Goal: Transaction & Acquisition: Purchase product/service

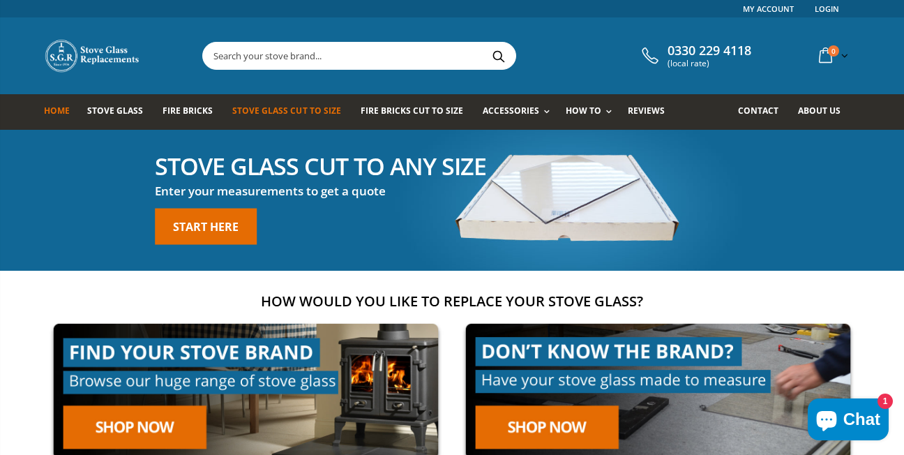
click at [271, 106] on span "Stove Glass Cut To Size" at bounding box center [286, 111] width 108 height 12
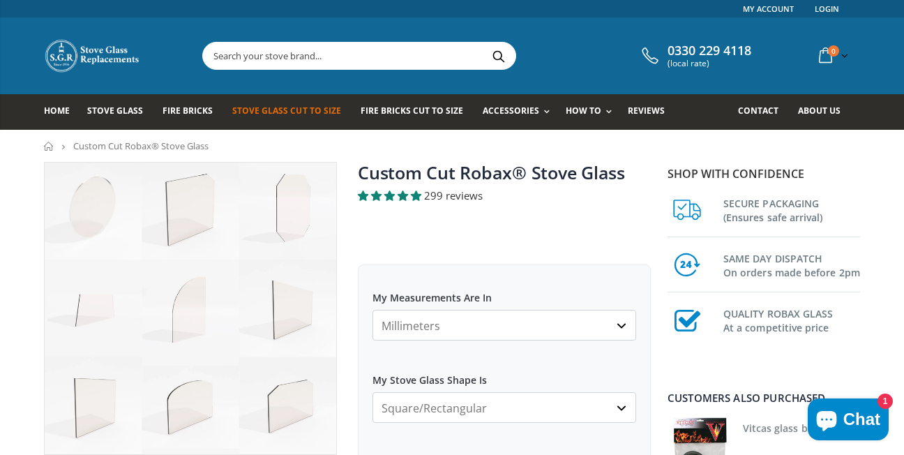
click at [622, 322] on select "Millimeters Centimeters Inches" at bounding box center [504, 325] width 264 height 31
click at [372, 310] on select "Millimeters Centimeters Inches" at bounding box center [504, 325] width 264 height 31
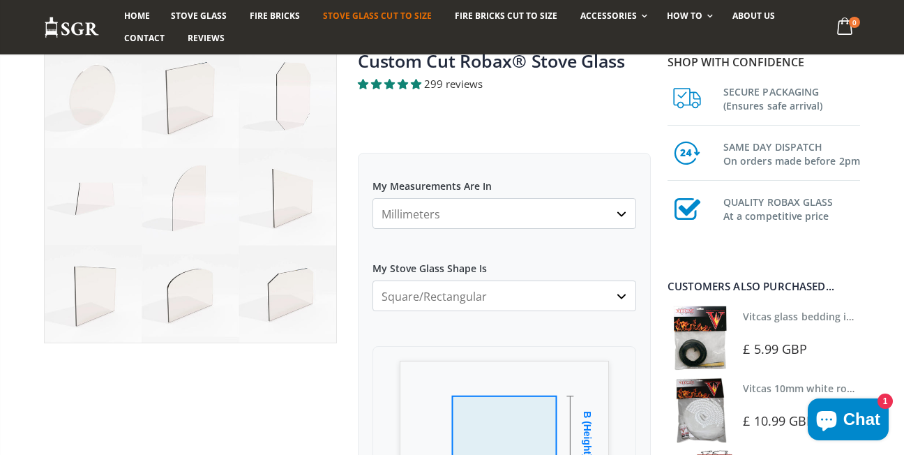
scroll to position [139, 0]
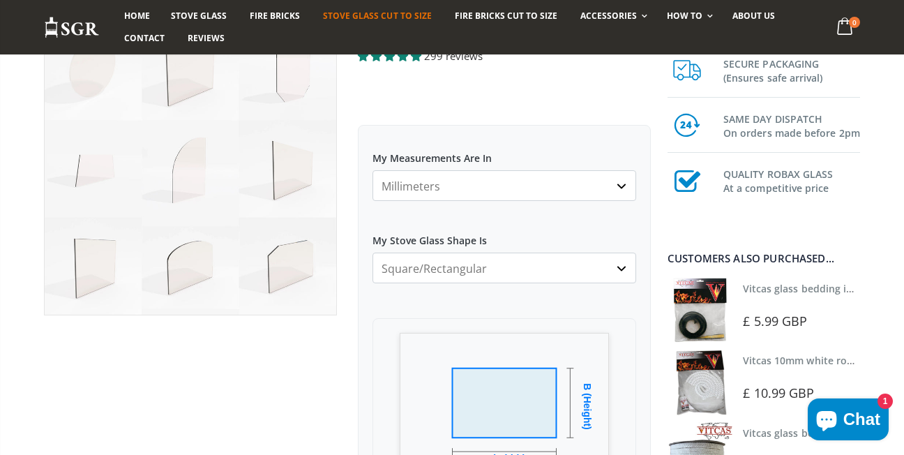
click at [621, 267] on select "Square/Rectangular Arched Half Arch Both Top Corners Cut Single Corner Cut All …" at bounding box center [504, 267] width 264 height 31
click at [372, 252] on select "Square/Rectangular Arched Half Arch Both Top Corners Cut Single Corner Cut All …" at bounding box center [504, 267] width 264 height 31
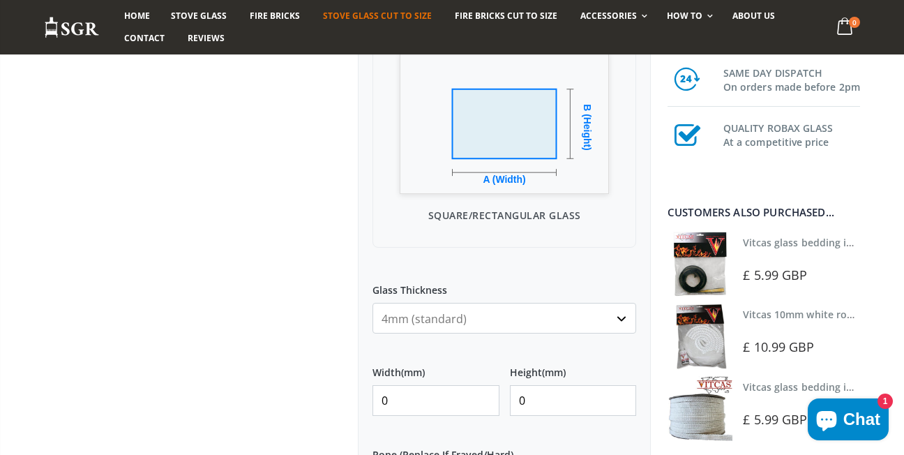
scroll to position [446, 0]
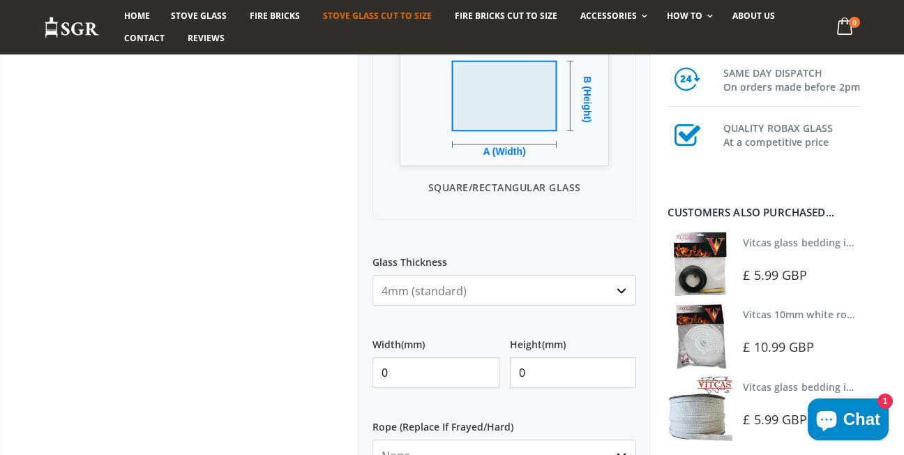
click at [453, 368] on input "0" at bounding box center [435, 372] width 127 height 31
type input "430"
click at [565, 372] on input "0" at bounding box center [573, 372] width 127 height 31
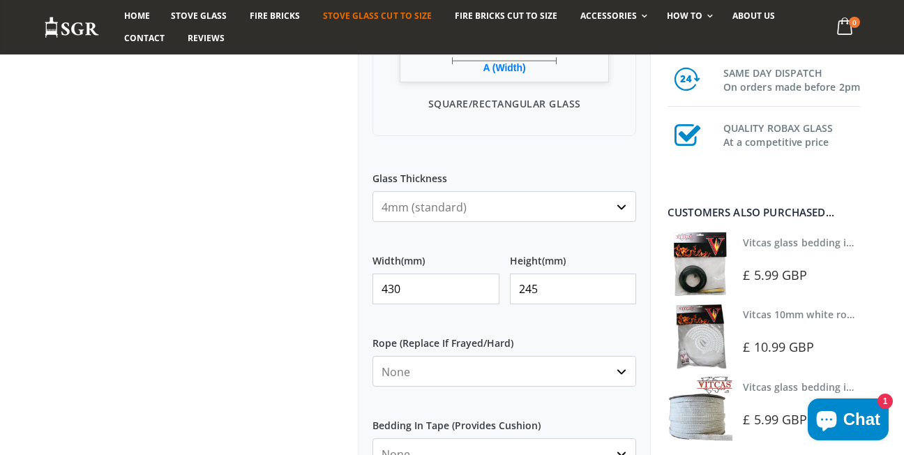
scroll to position [558, 0]
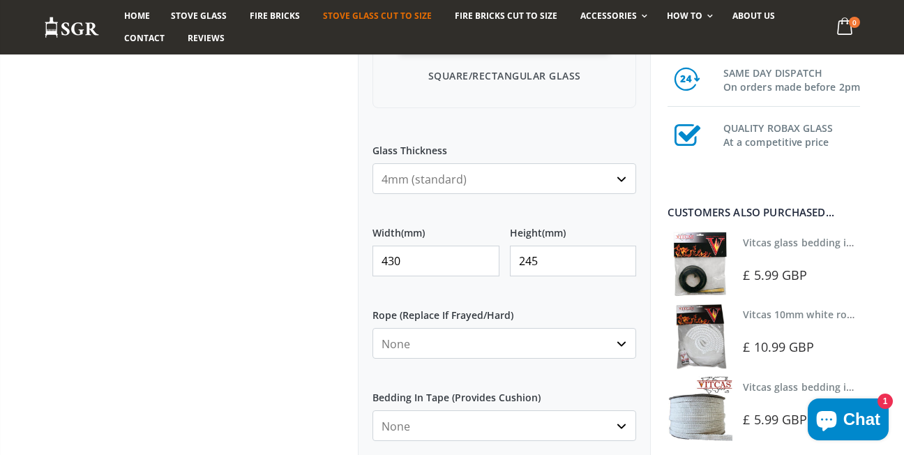
type input "245"
click at [620, 425] on select "None Black White" at bounding box center [504, 425] width 264 height 31
select select "black"
click at [372, 410] on select "None Black White" at bounding box center [504, 425] width 264 height 31
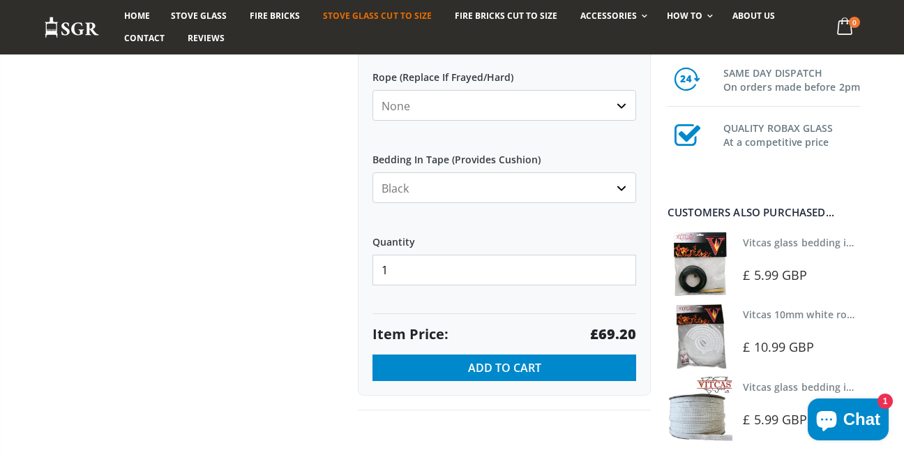
scroll to position [809, 0]
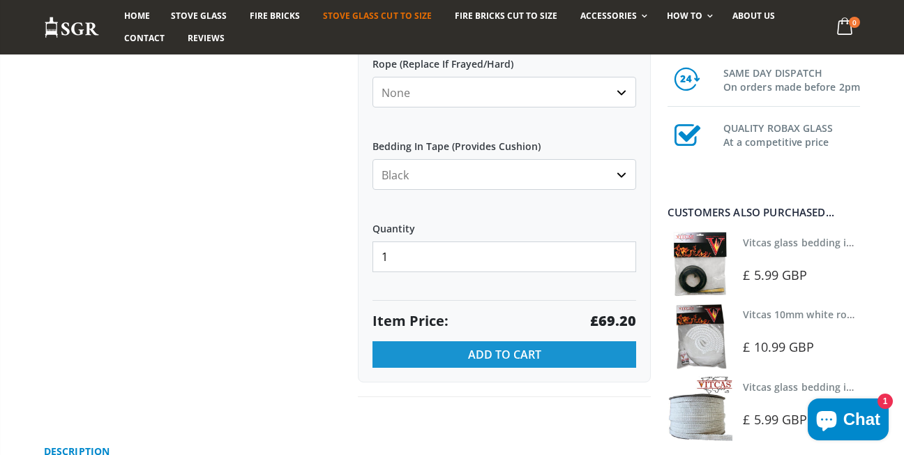
click at [501, 347] on span "Add to Cart" at bounding box center [504, 354] width 73 height 15
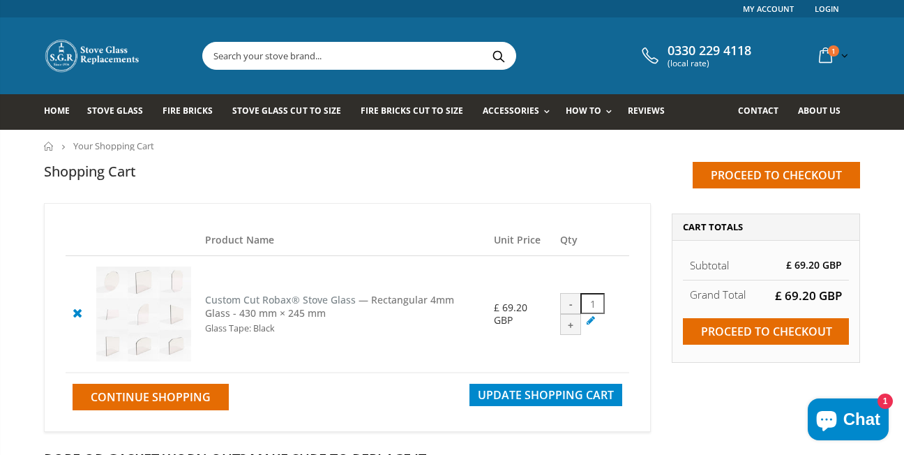
click at [528, 427] on div "Product Name Unit Price Qty Custom Cut Robax® Stove Glass — Rectangular 4mm Gla…" at bounding box center [347, 317] width 607 height 229
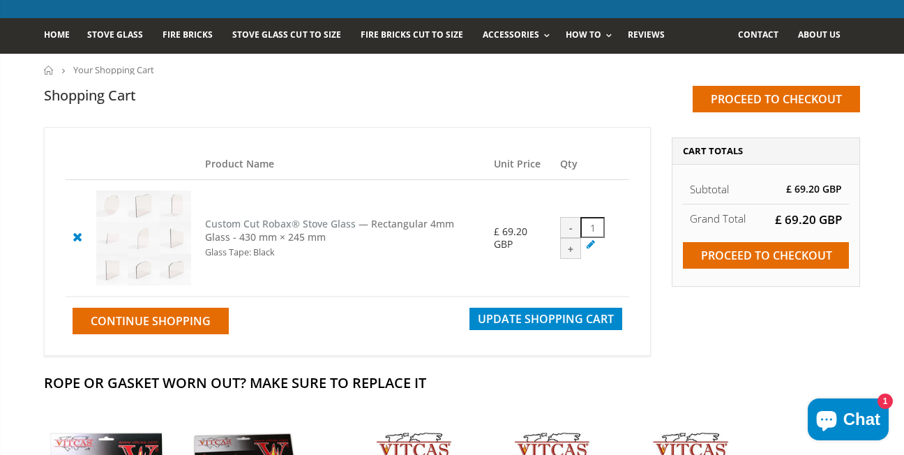
scroll to position [56, 0]
